Goal: Task Accomplishment & Management: Complete application form

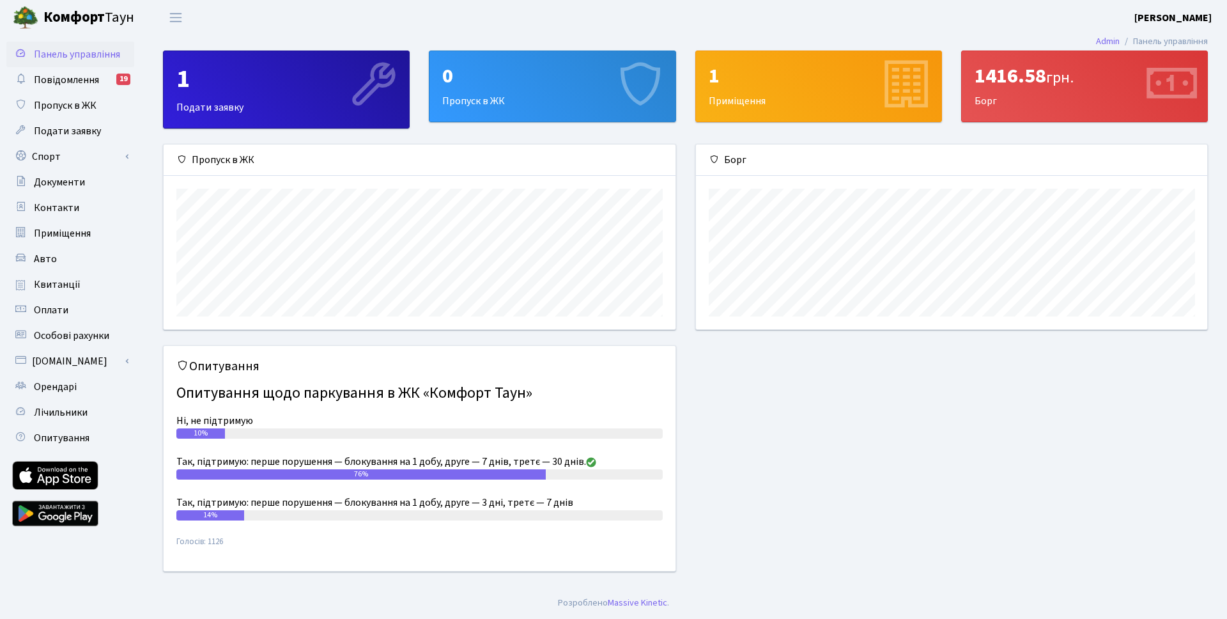
scroll to position [185, 511]
click at [467, 76] on div "0" at bounding box center [552, 76] width 220 height 24
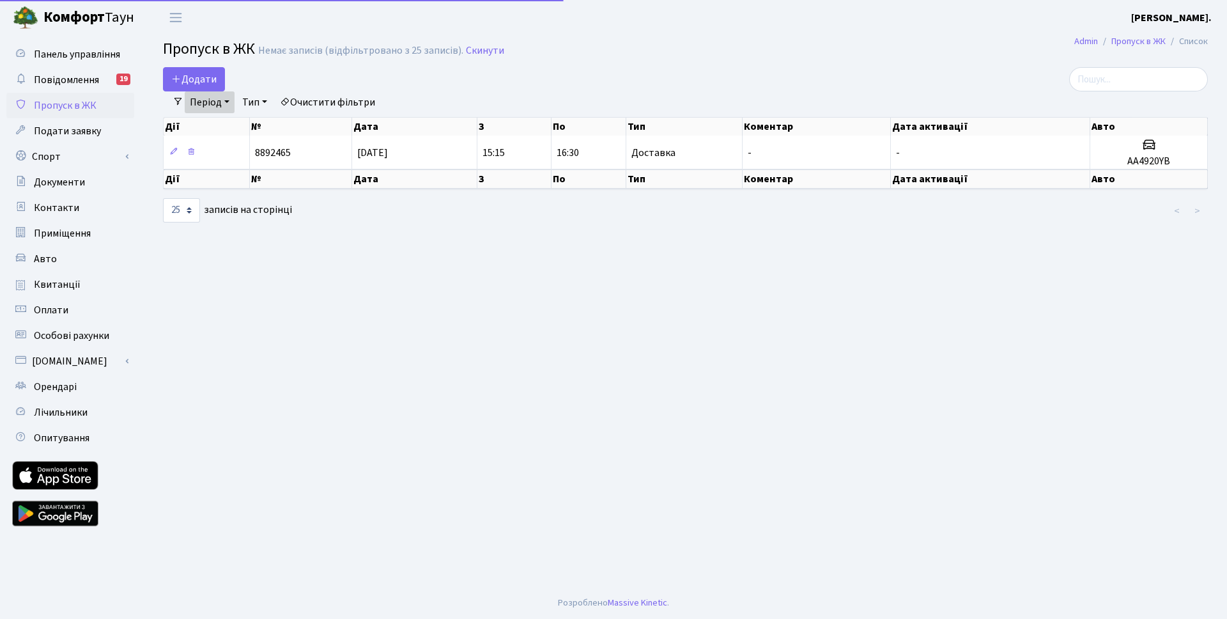
select select "25"
click at [186, 74] on span "Додати" at bounding box center [193, 79] width 45 height 14
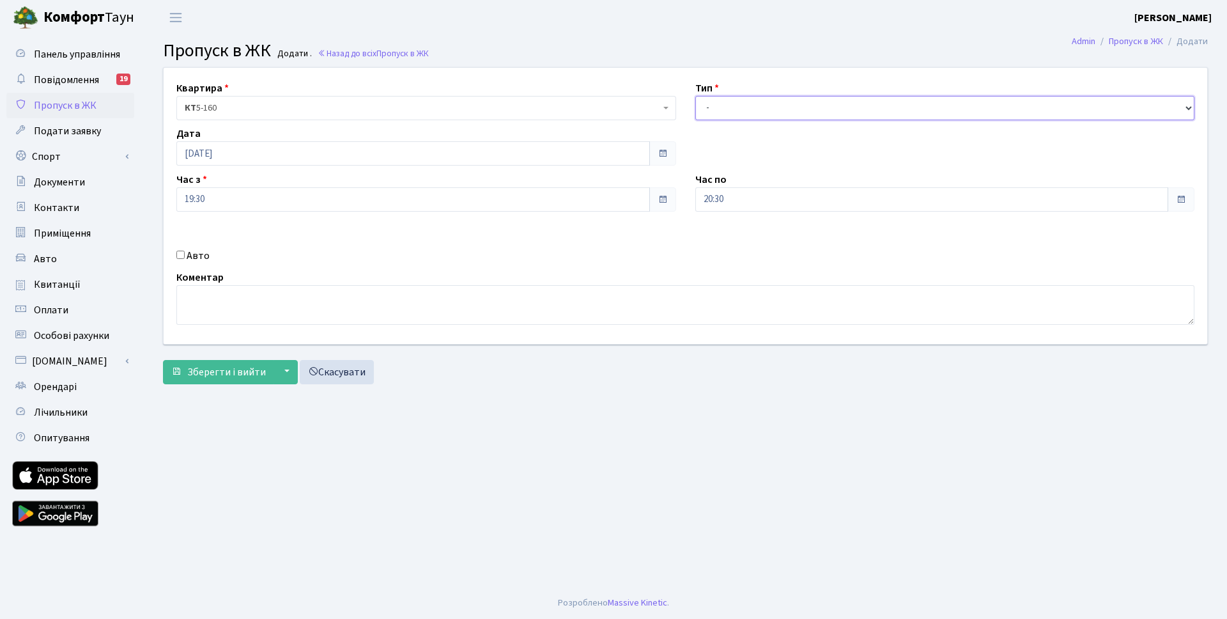
click at [836, 105] on select "- Доставка Таксі Гості Сервіс" at bounding box center [946, 108] width 500 height 24
select select "2"
click at [763, 198] on input "20:30" at bounding box center [933, 199] width 474 height 24
click at [735, 237] on icon at bounding box center [730, 243] width 35 height 35
type input "21:30"
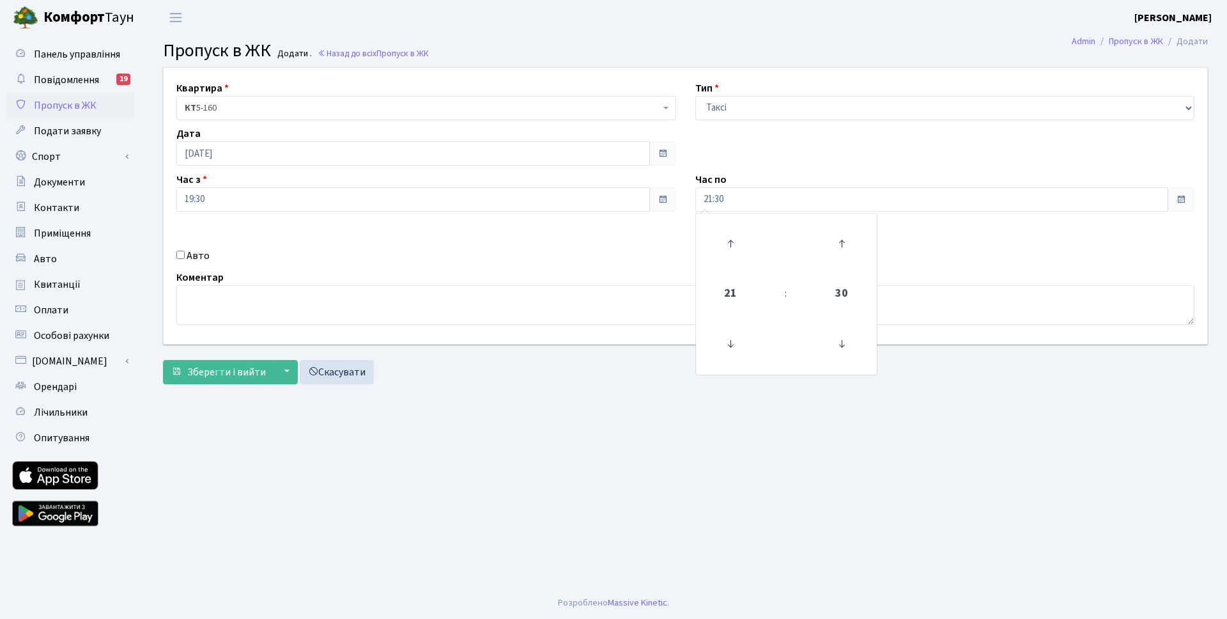
click at [655, 267] on div "Квартира <b>КТ</b>&nbsp;&nbsp;&nbsp;&nbsp;5-160 КТ 5-160 Тип - Доставка Таксі Г…" at bounding box center [685, 206] width 1063 height 276
click at [184, 256] on input "Авто" at bounding box center [180, 255] width 8 height 8
checkbox input "true"
click at [731, 253] on input "text" at bounding box center [946, 245] width 500 height 24
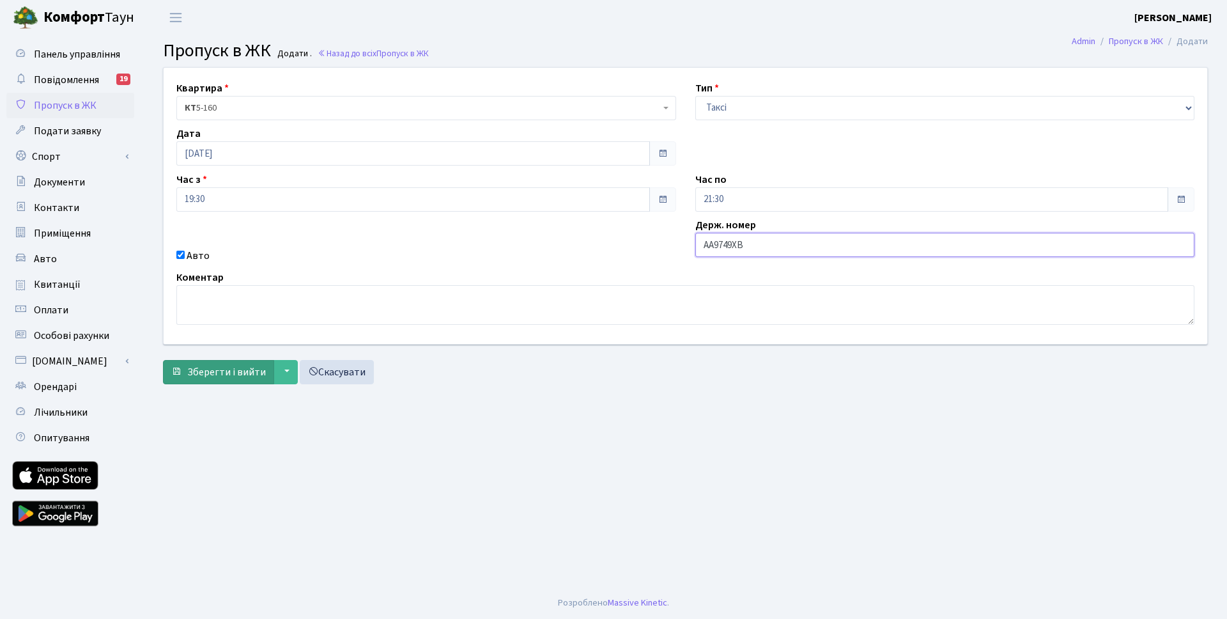
type input "AA9749XB"
click at [209, 370] on span "Зберегти і вийти" at bounding box center [226, 372] width 79 height 14
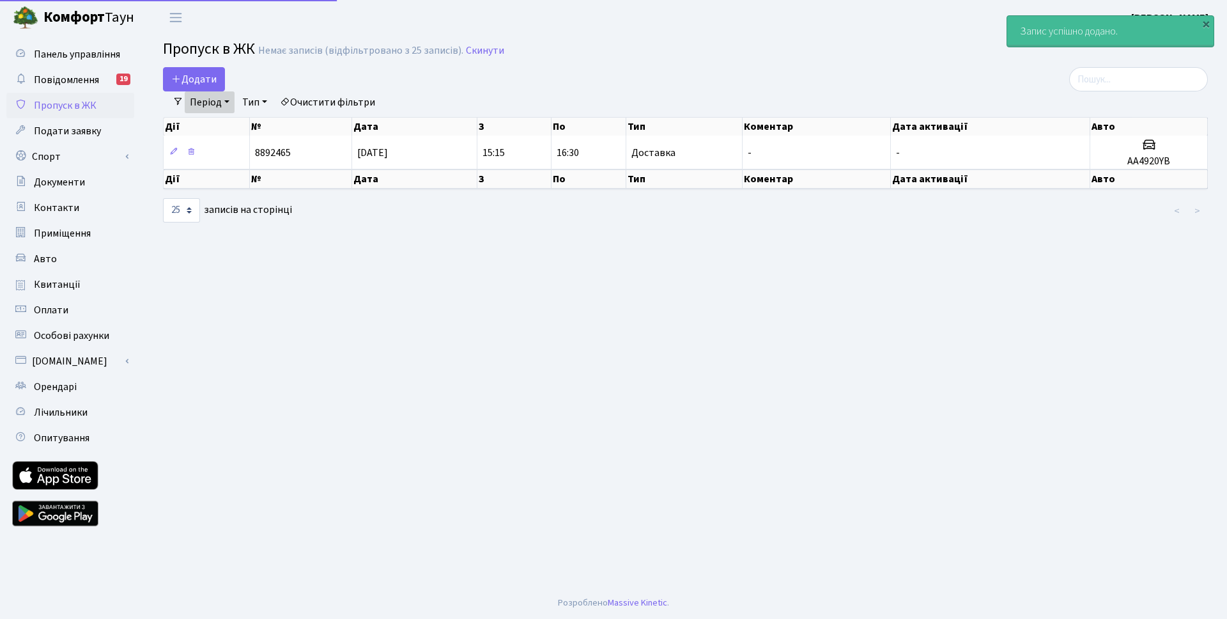
select select "25"
click at [229, 98] on link "Період" at bounding box center [210, 102] width 50 height 22
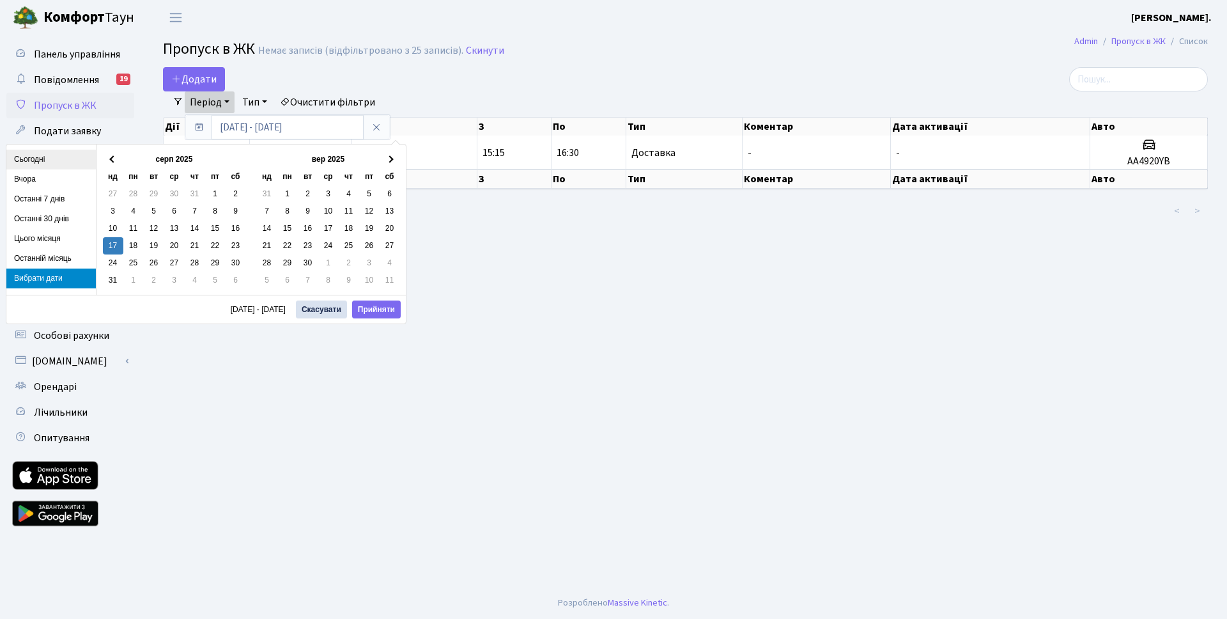
click at [26, 157] on li "Сьогодні" at bounding box center [50, 160] width 89 height 20
